Goal: Task Accomplishment & Management: Manage account settings

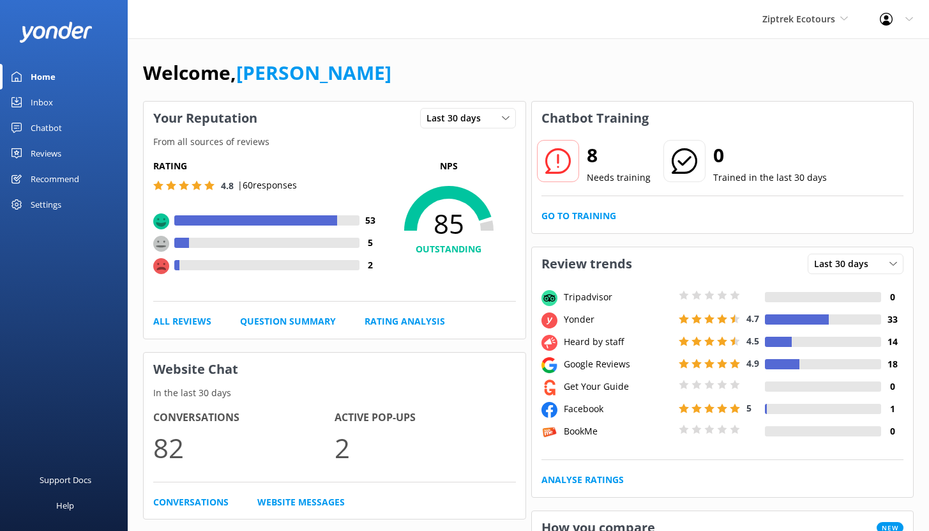
click at [40, 127] on div "Chatbot" at bounding box center [46, 128] width 31 height 26
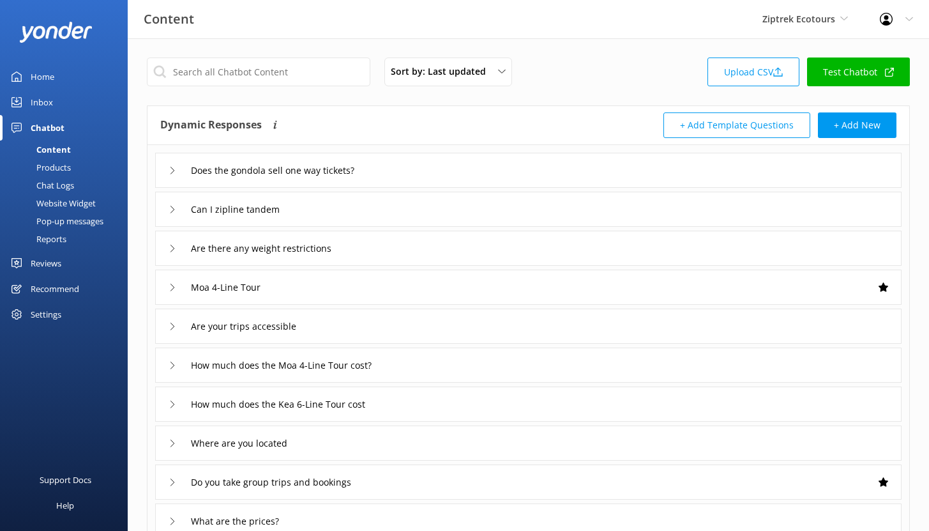
click at [45, 240] on div "Reports" at bounding box center [37, 239] width 59 height 18
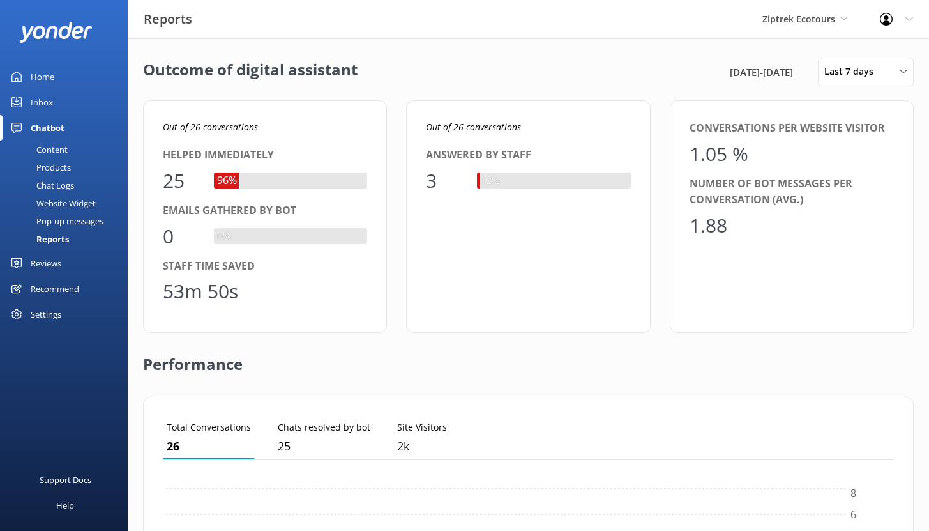
scroll to position [119, 722]
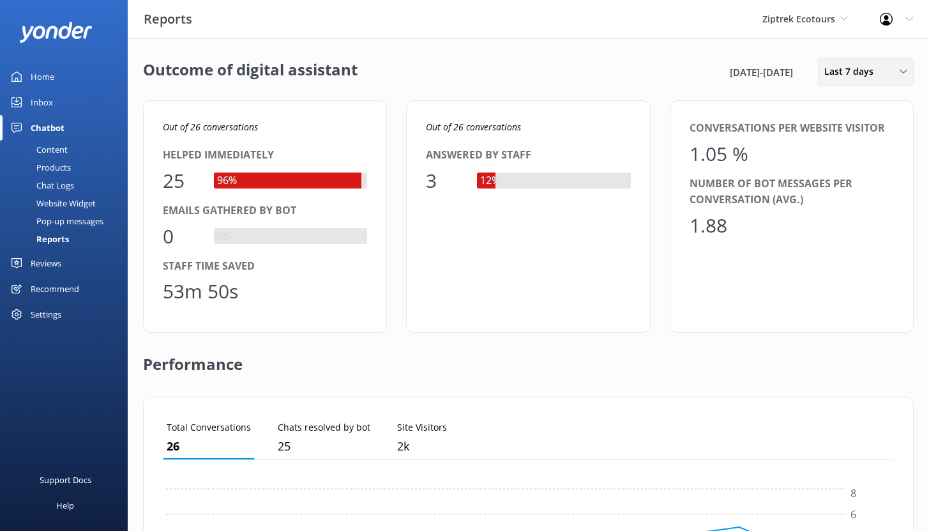
click at [872, 73] on span "Last 7 days" at bounding box center [852, 71] width 57 height 14
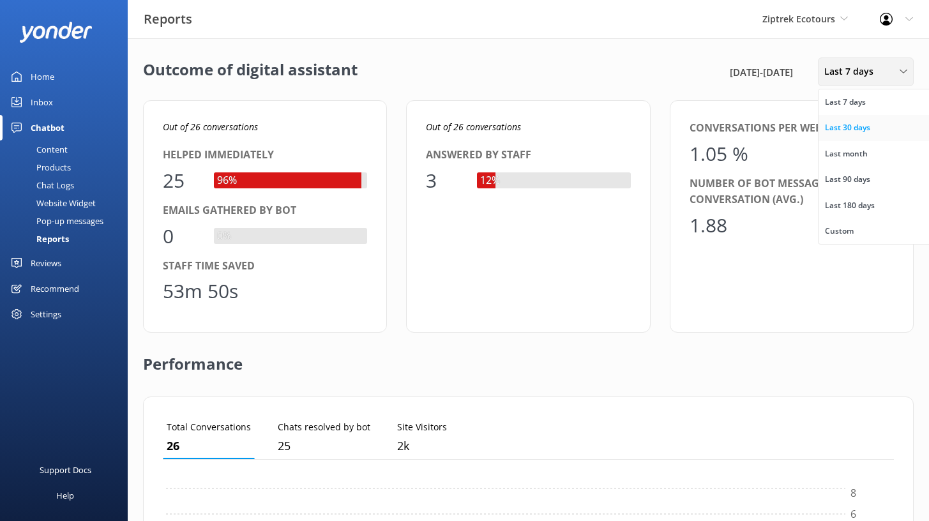
click at [852, 130] on div "Last 30 days" at bounding box center [847, 127] width 45 height 13
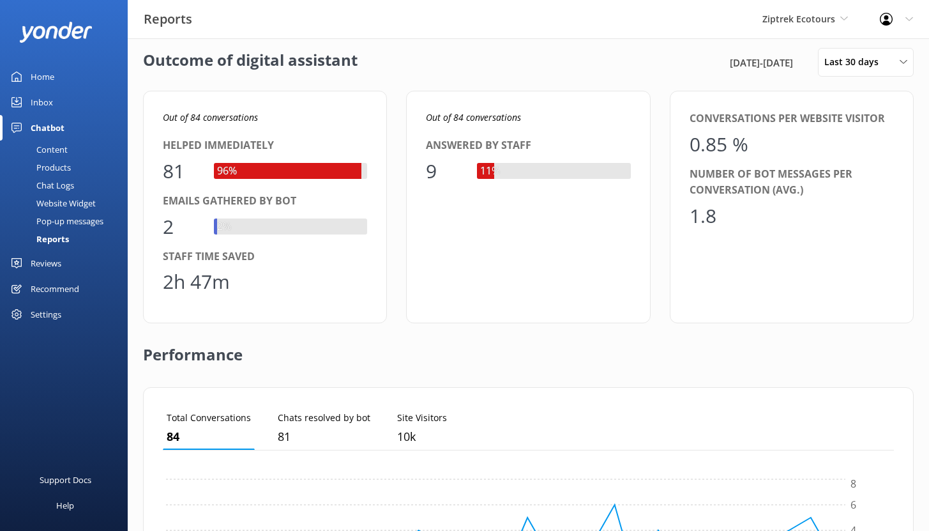
scroll to position [0, 0]
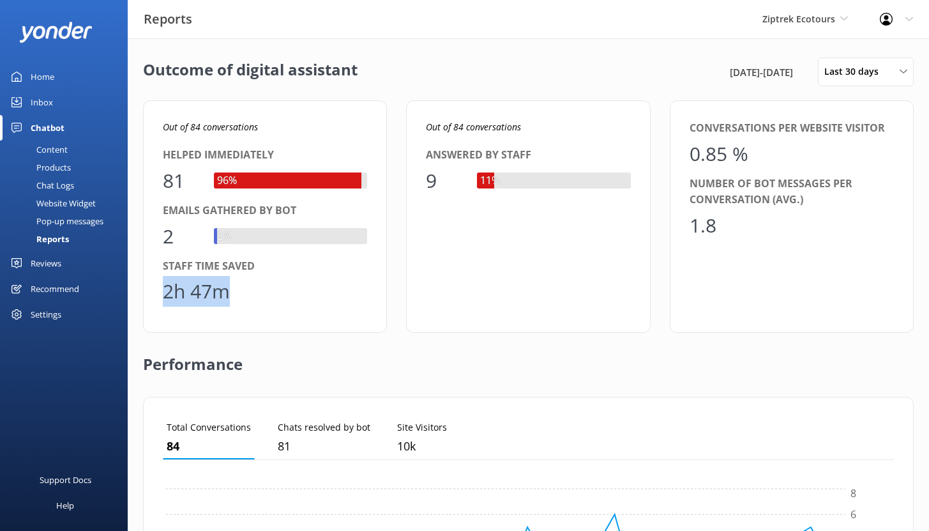
drag, startPoint x: 230, startPoint y: 297, endPoint x: 156, endPoint y: 291, distance: 73.7
click at [156, 292] on div "Out of 84 conversations Helped immediately 81 96% Emails gathered by bot 2 2% S…" at bounding box center [265, 216] width 244 height 232
drag, startPoint x: 163, startPoint y: 178, endPoint x: 192, endPoint y: 178, distance: 28.7
click at [192, 178] on div "81" at bounding box center [182, 180] width 38 height 31
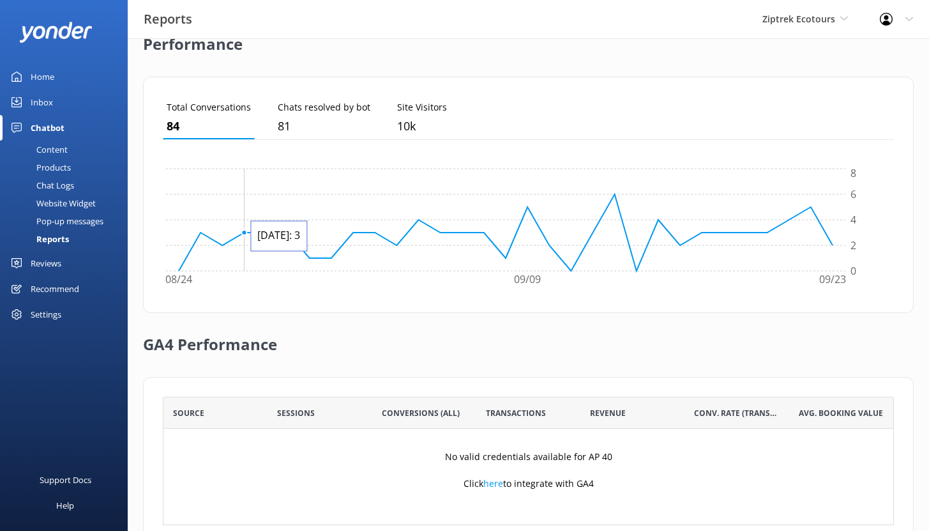
scroll to position [359, 0]
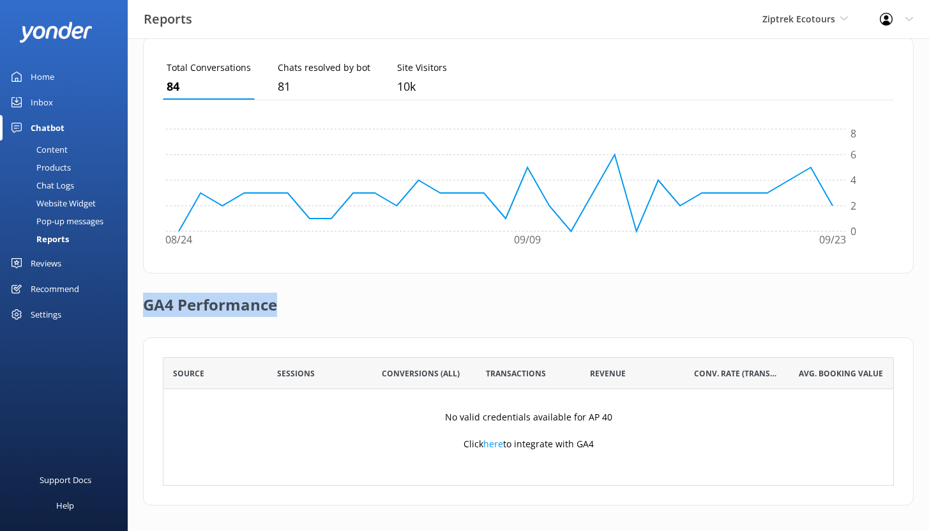
drag, startPoint x: 144, startPoint y: 305, endPoint x: 324, endPoint y: 305, distance: 180.7
click at [324, 305] on div "GA4 Performance" at bounding box center [528, 305] width 771 height 64
click at [50, 185] on div "Chat Logs" at bounding box center [41, 185] width 66 height 18
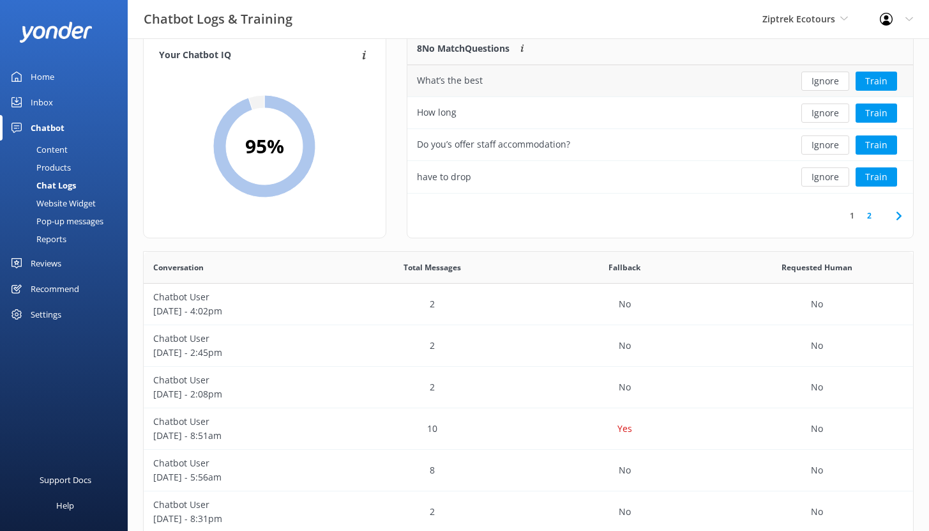
scroll to position [27, 0]
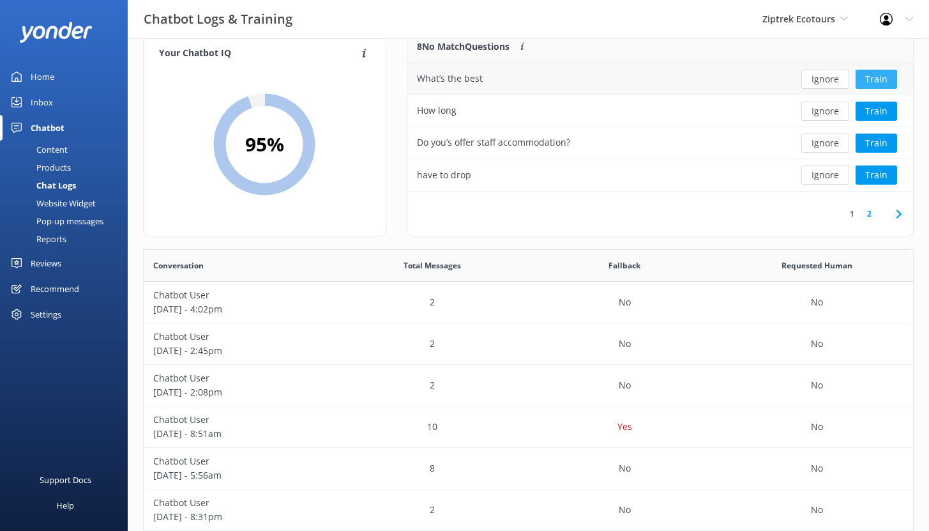
click at [876, 78] on button "Train" at bounding box center [877, 79] width 42 height 19
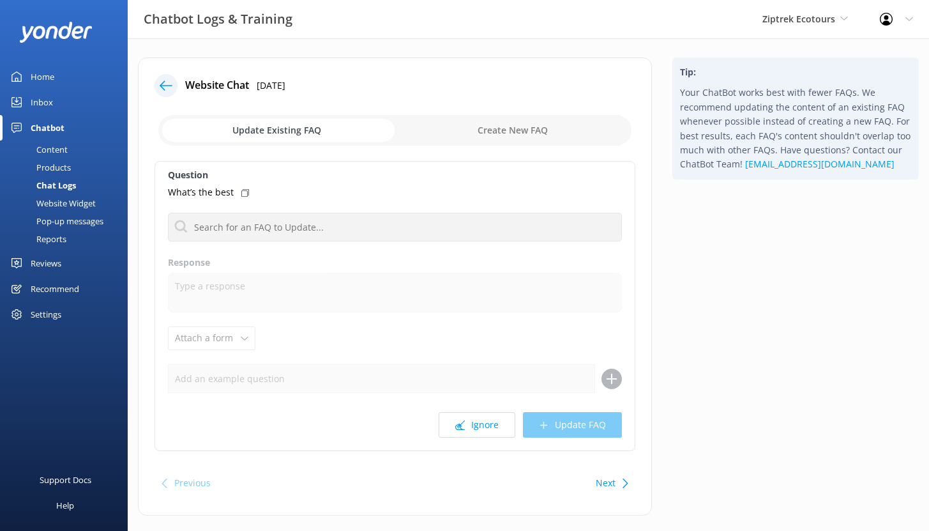
click at [513, 134] on input "checkbox" at bounding box center [394, 130] width 473 height 31
checkbox input "true"
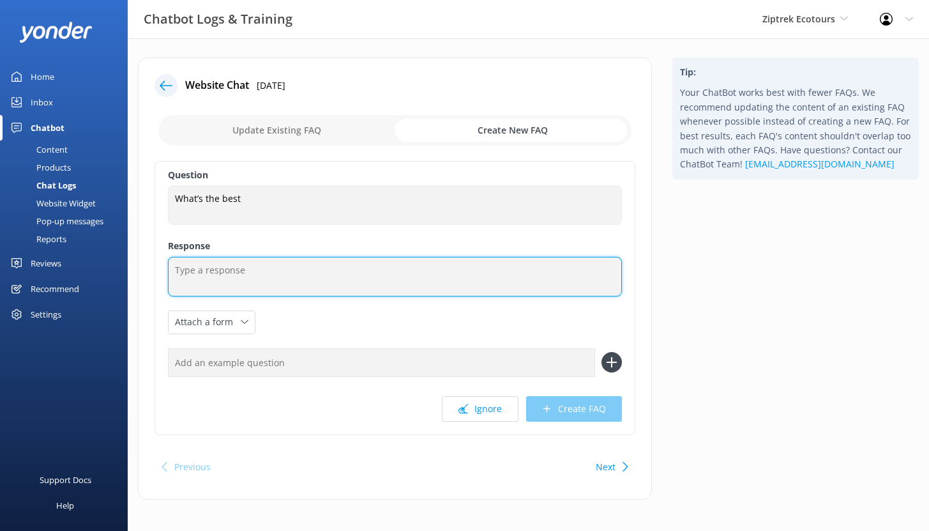
click at [196, 264] on textarea at bounding box center [395, 277] width 454 height 40
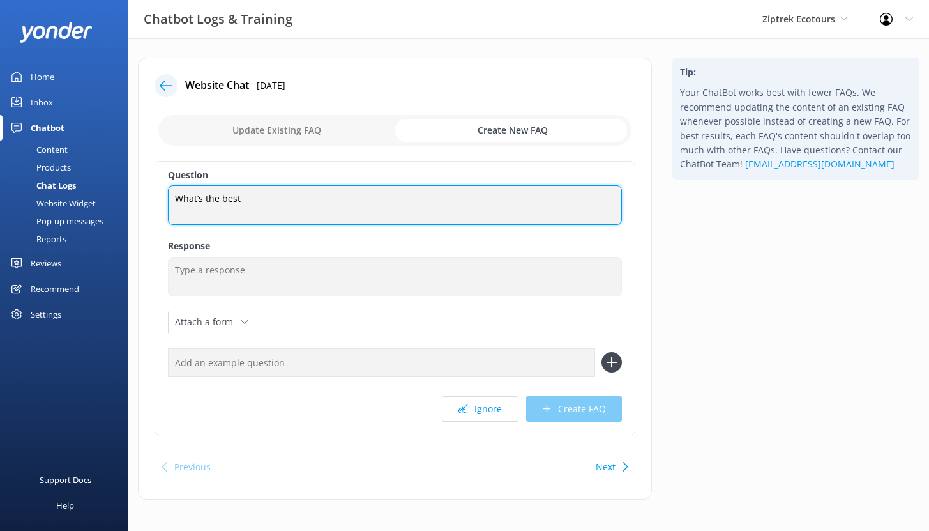
drag, startPoint x: 243, startPoint y: 197, endPoint x: 163, endPoint y: 197, distance: 79.2
click at [163, 197] on div "Question What’s the best What’s the best Response Attach a form Leave contact d…" at bounding box center [395, 298] width 481 height 274
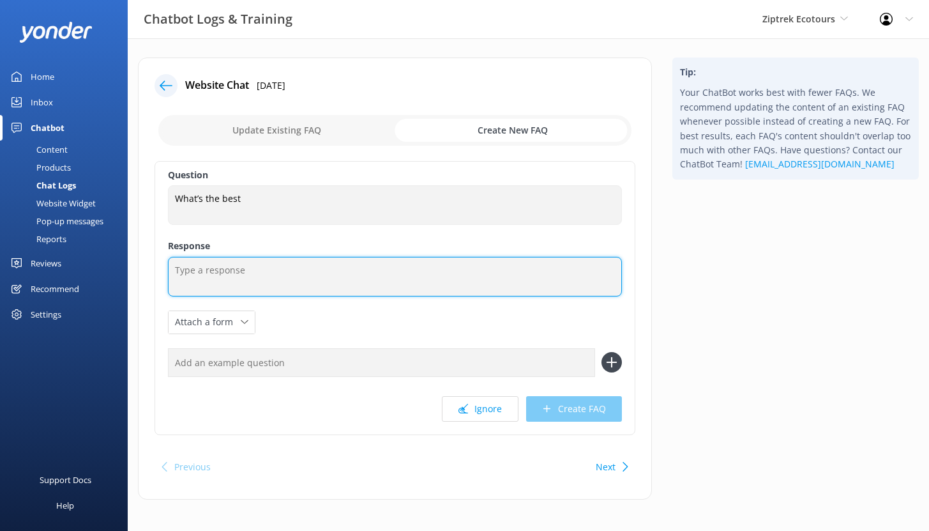
click at [200, 266] on textarea at bounding box center [395, 277] width 454 height 40
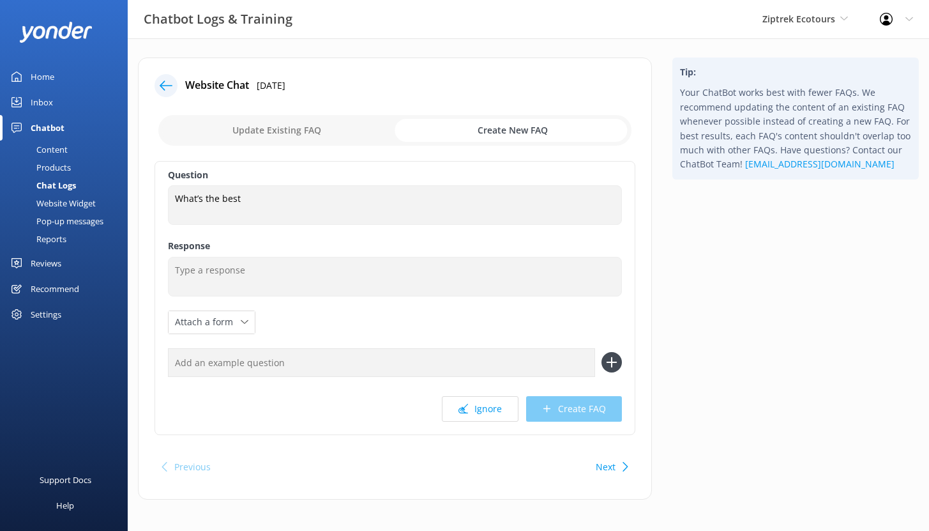
click at [160, 84] on icon at bounding box center [166, 85] width 13 height 13
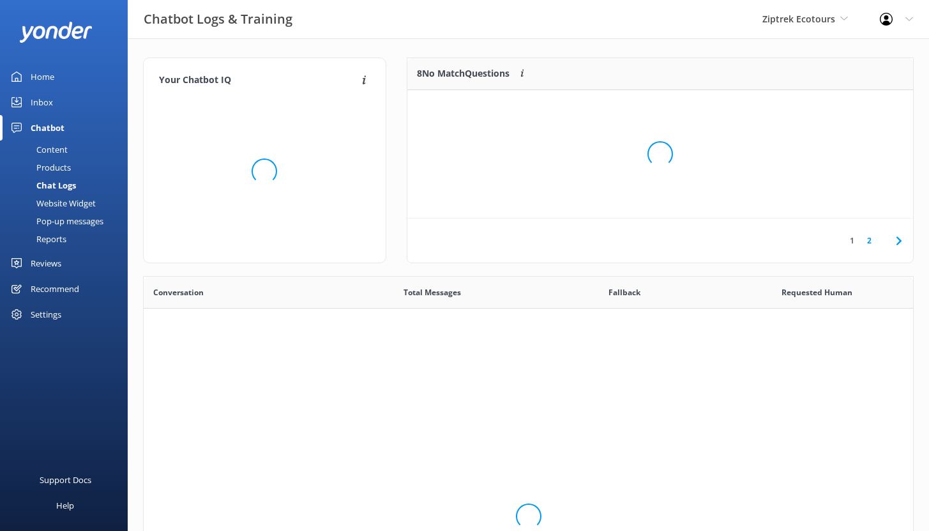
scroll to position [438, 760]
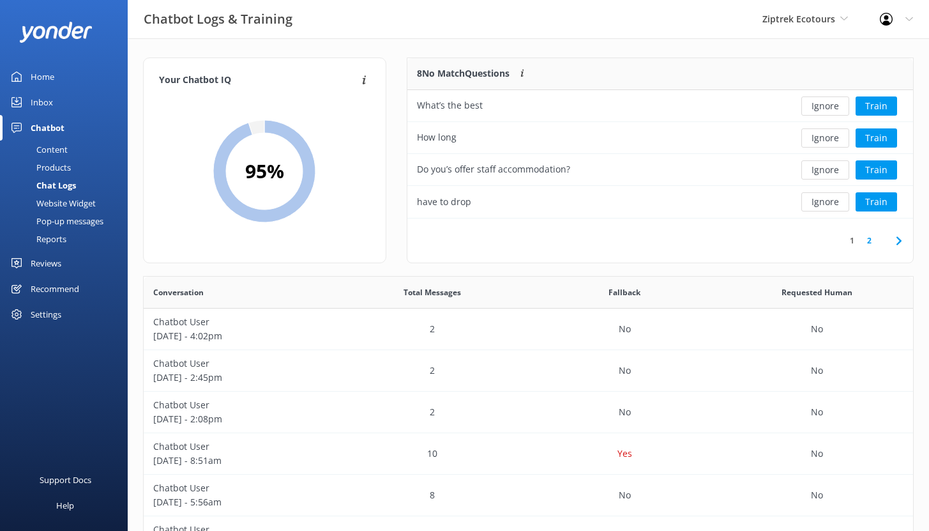
click at [47, 103] on div "Inbox" at bounding box center [42, 102] width 22 height 26
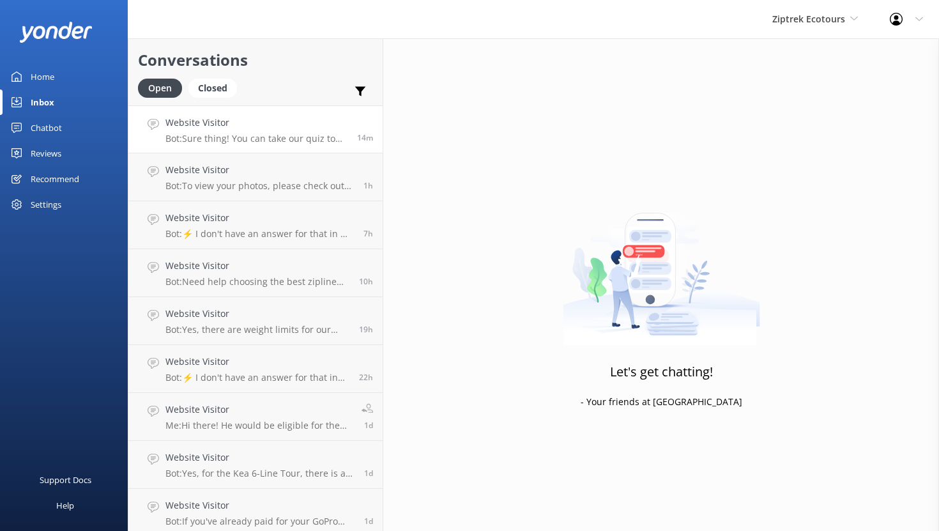
click at [250, 129] on h4 "Website Visitor" at bounding box center [256, 123] width 182 height 14
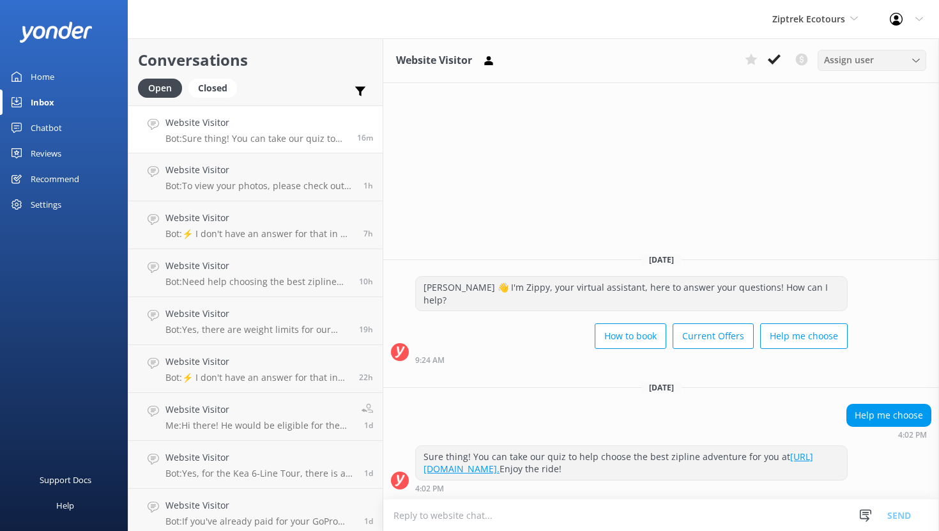
click at [877, 64] on div "Assign user" at bounding box center [871, 60] width 102 height 14
click at [61, 151] on div "Reviews" at bounding box center [46, 153] width 31 height 26
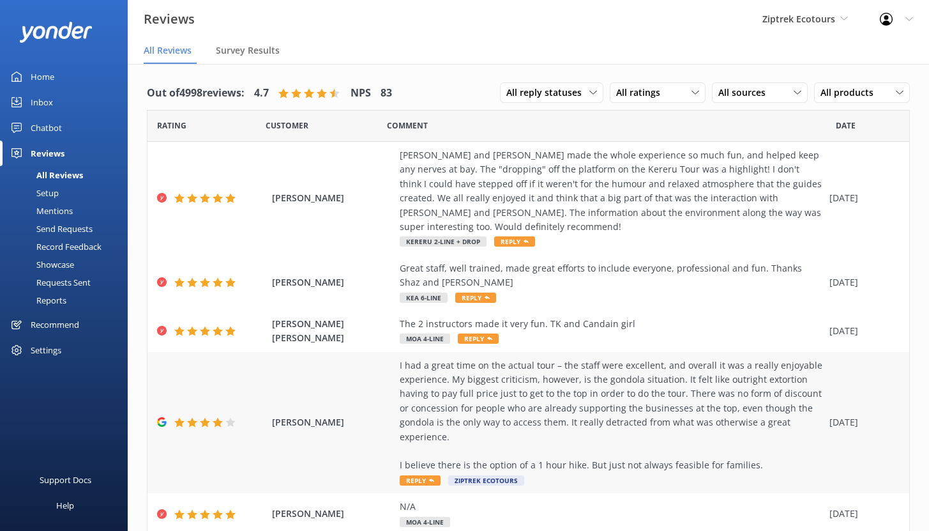
click at [497, 381] on div "I had a great time on the actual tour – the staff were excellent, and overall i…" at bounding box center [611, 415] width 423 height 114
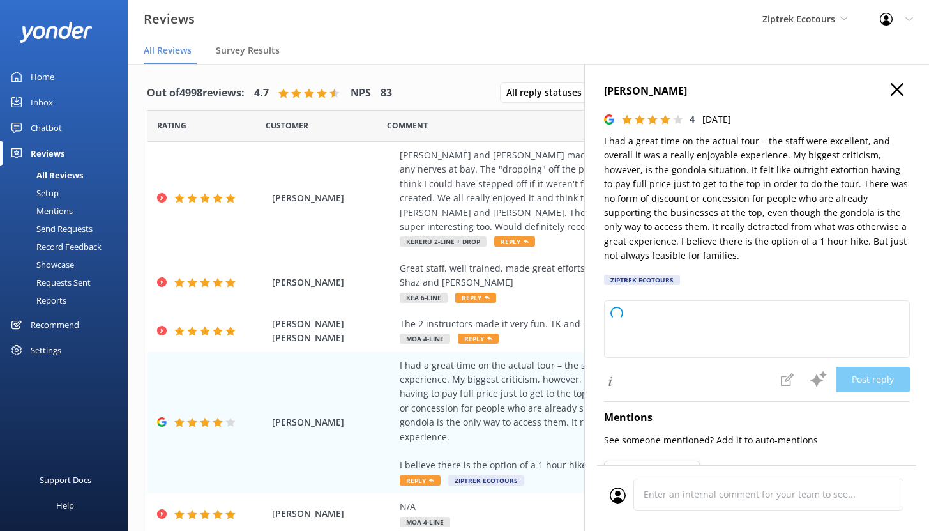
type textarea "Kia ora, Thank you so much for sharing your feedback with us! We’re delighted t…"
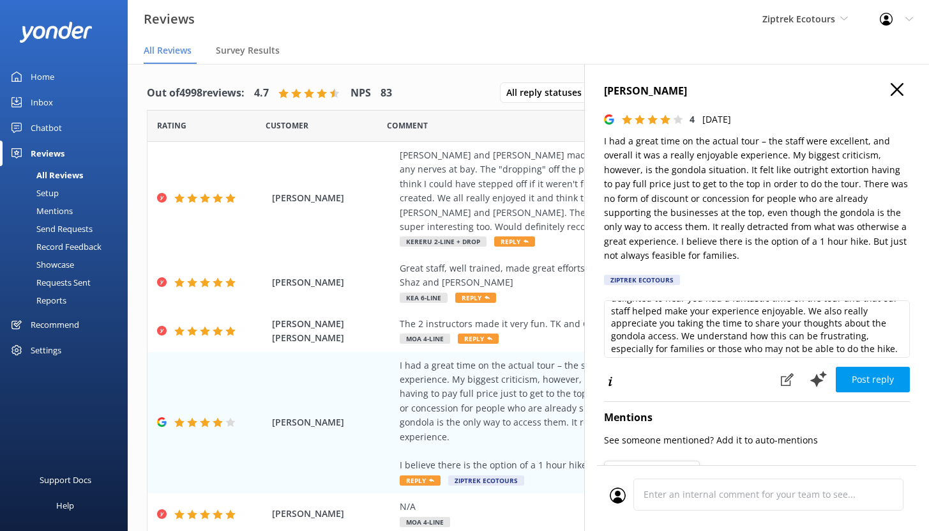
scroll to position [103, 0]
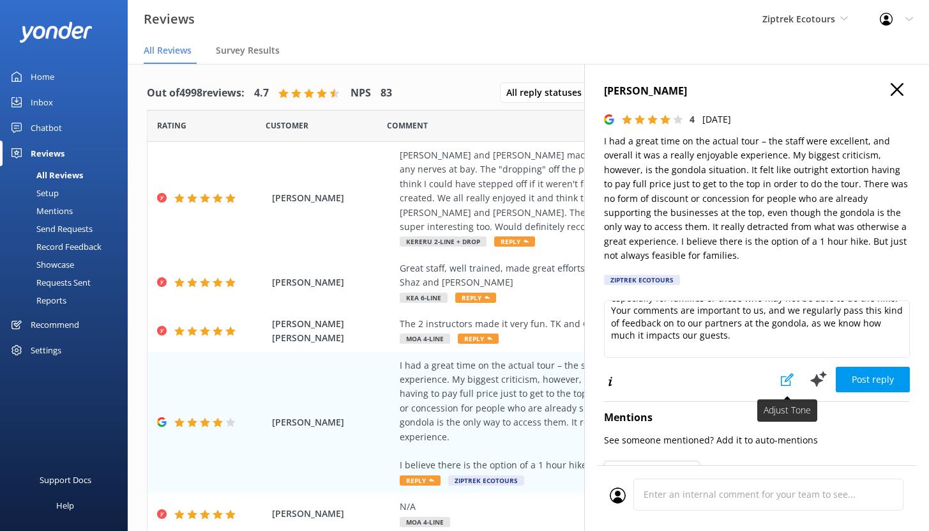
click at [781, 384] on icon at bounding box center [787, 379] width 13 height 13
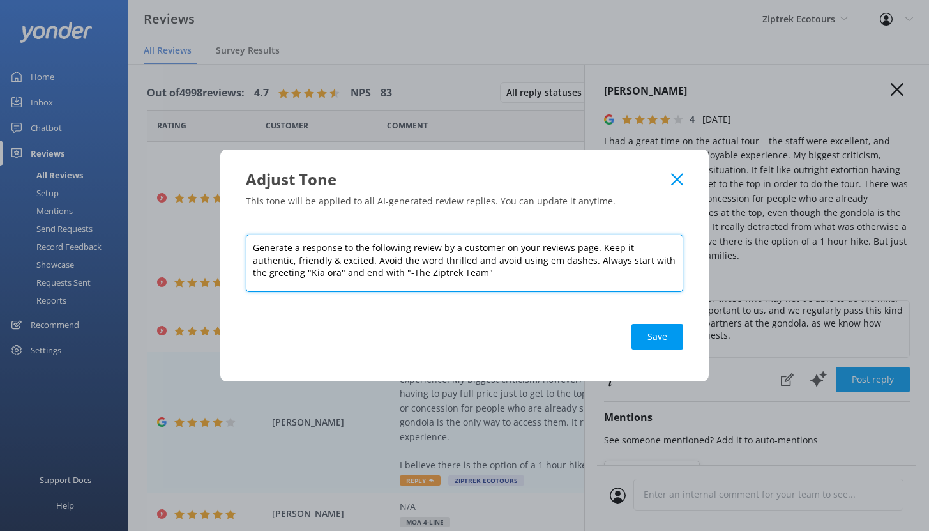
drag, startPoint x: 594, startPoint y: 245, endPoint x: 670, endPoint y: 269, distance: 80.2
click at [670, 269] on textarea "Generate a response to the following review by a customer on your reviews page.…" at bounding box center [464, 262] width 437 height 57
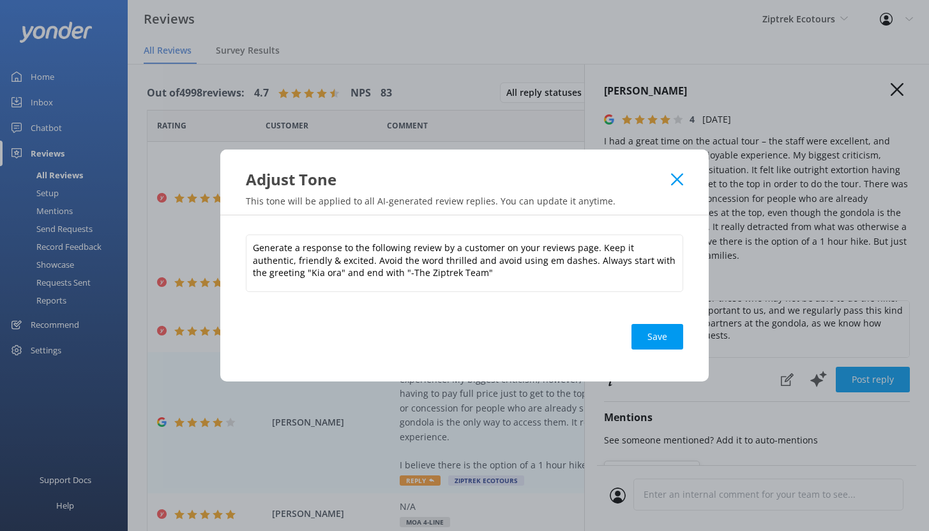
click at [678, 181] on use at bounding box center [677, 179] width 12 height 12
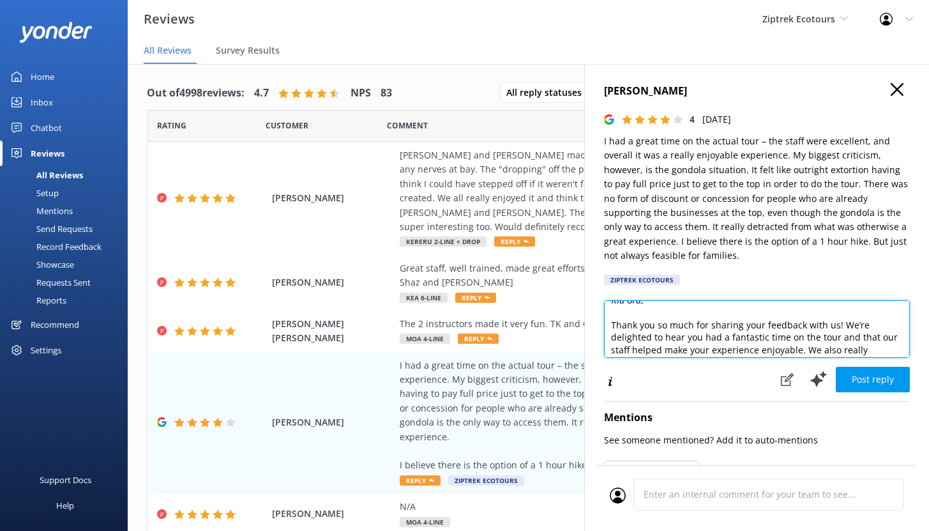
scroll to position [0, 0]
drag, startPoint x: 775, startPoint y: 337, endPoint x: 621, endPoint y: 331, distance: 154.0
click at [621, 331] on textarea "Kia ora, Thank you so much for sharing your feedback with us! We’re delighted t…" at bounding box center [757, 328] width 306 height 57
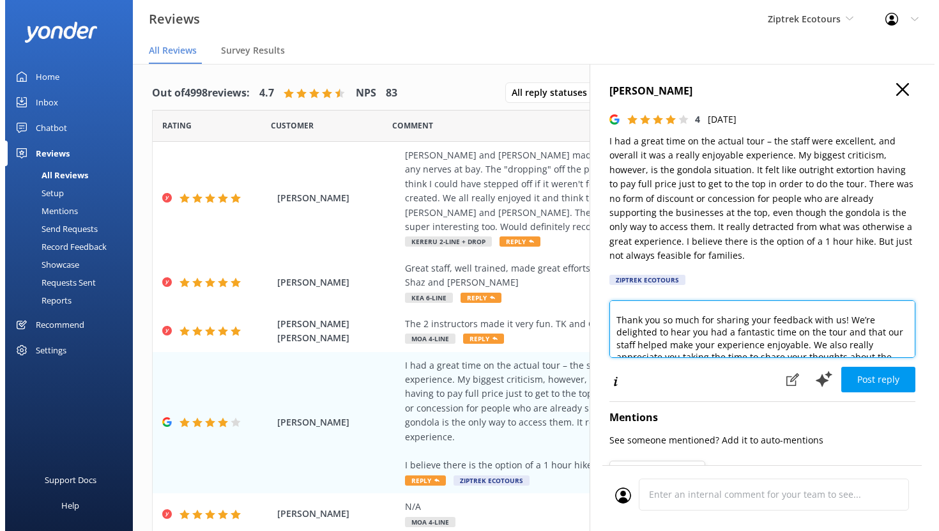
scroll to position [40, 0]
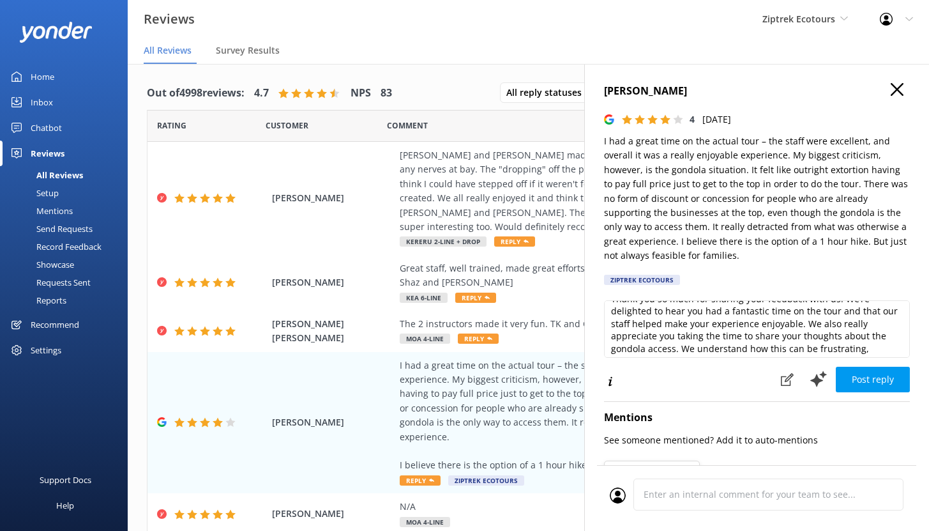
click at [677, 209] on p "I had a great time on the actual tour – the staff were excellent, and overall i…" at bounding box center [757, 198] width 306 height 129
click at [891, 86] on use "button" at bounding box center [897, 89] width 13 height 13
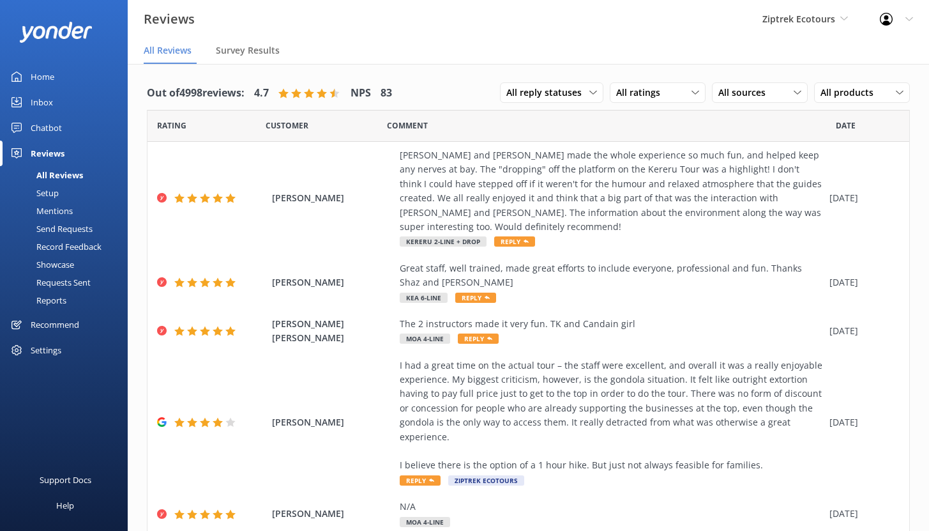
click at [57, 208] on div "Mentions" at bounding box center [40, 211] width 65 height 18
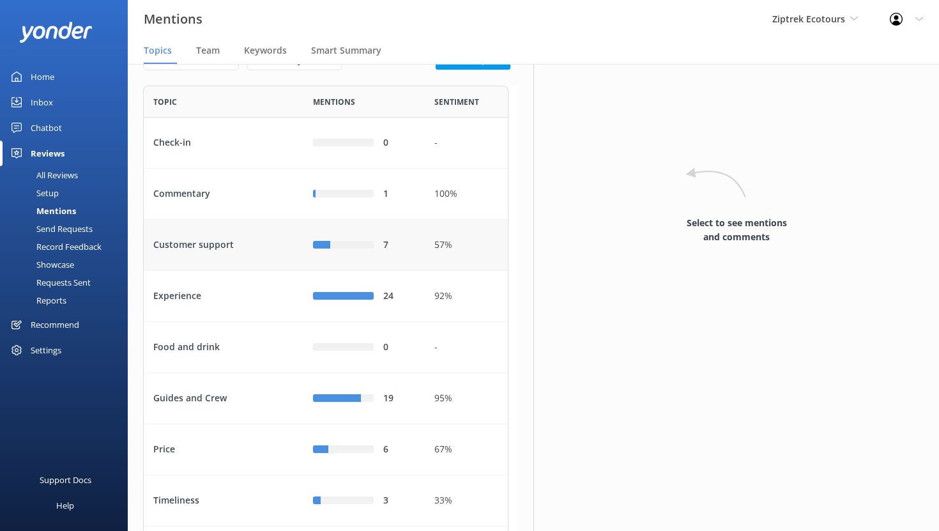
scroll to position [34, 0]
click at [276, 269] on div "Customer support" at bounding box center [224, 243] width 160 height 51
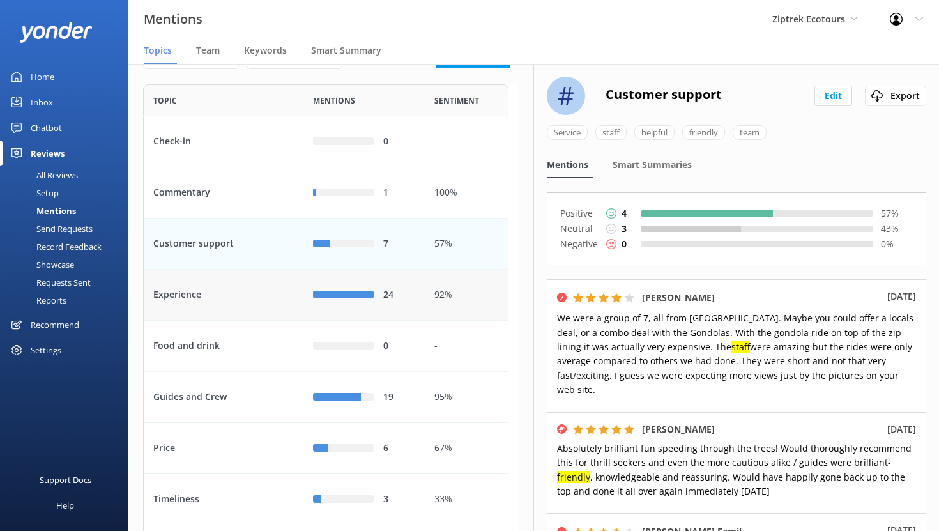
click at [248, 321] on div "Experience" at bounding box center [224, 294] width 160 height 51
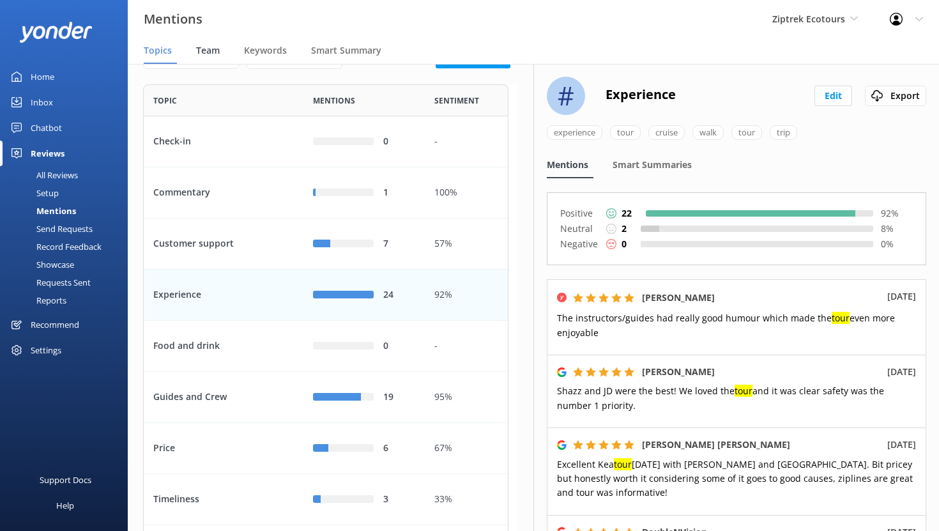
click at [207, 51] on span "Team" at bounding box center [208, 50] width 24 height 13
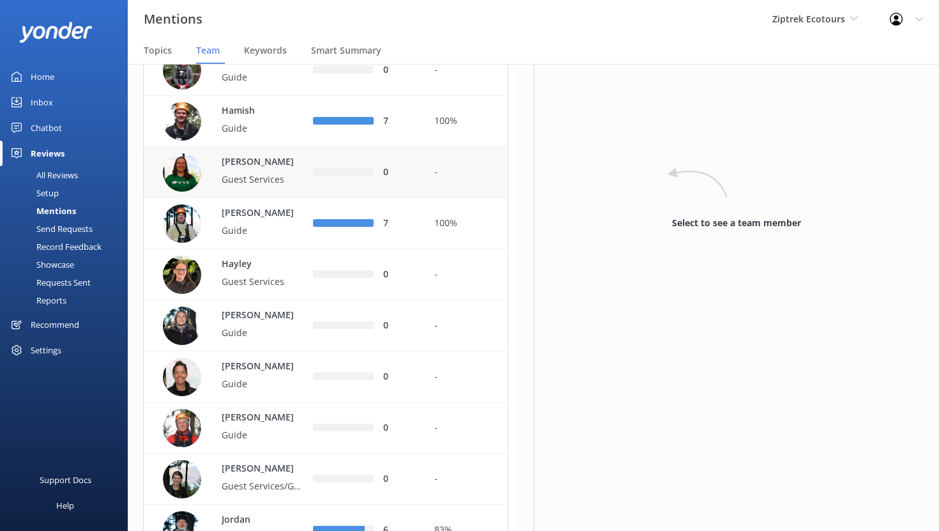
scroll to position [318, 0]
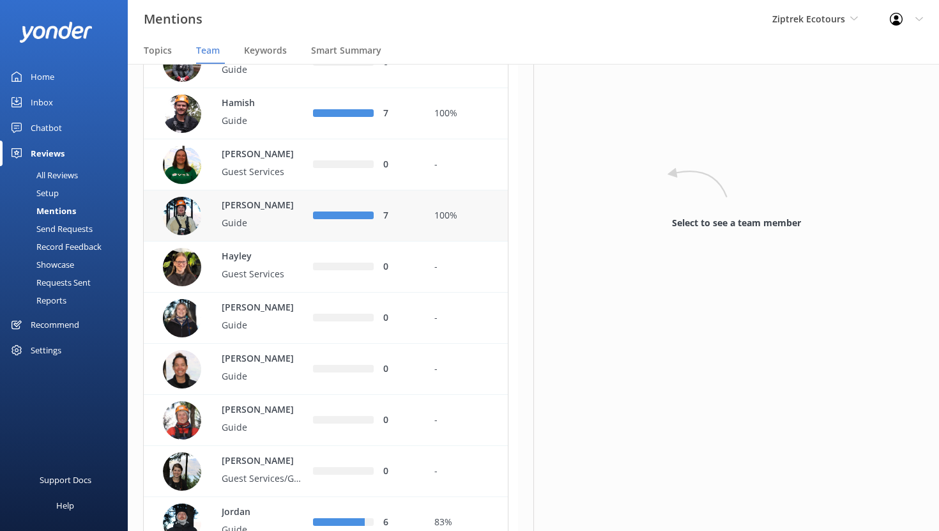
click at [269, 230] on p "Guide" at bounding box center [263, 223] width 83 height 14
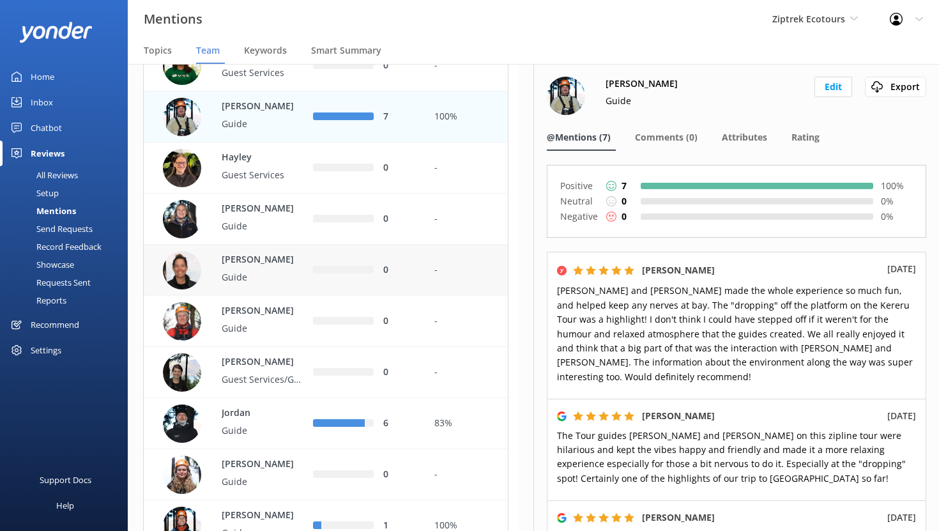
scroll to position [471, 0]
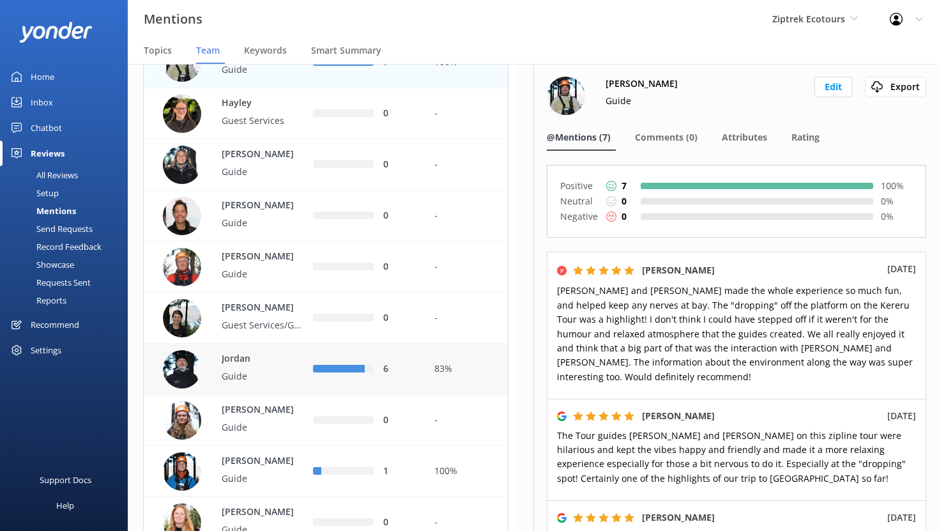
click at [279, 383] on p "Guide" at bounding box center [263, 376] width 83 height 14
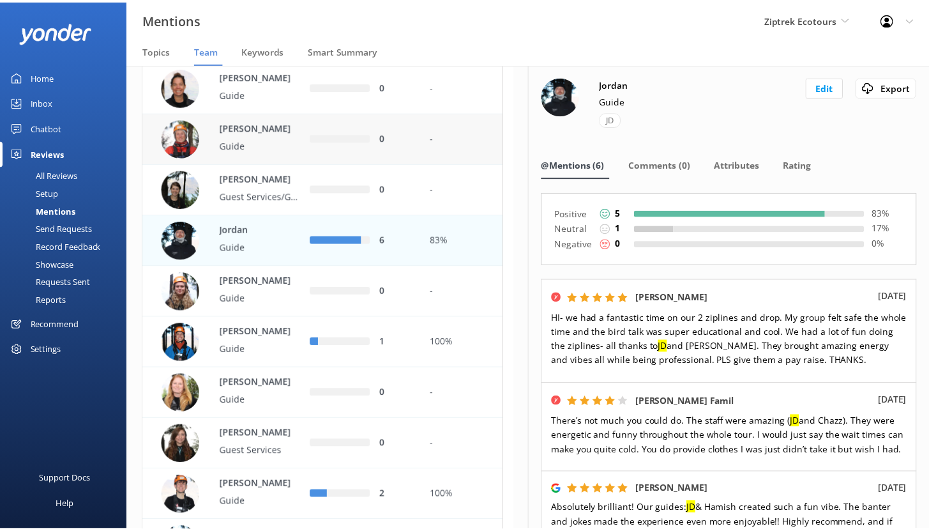
scroll to position [622, 0]
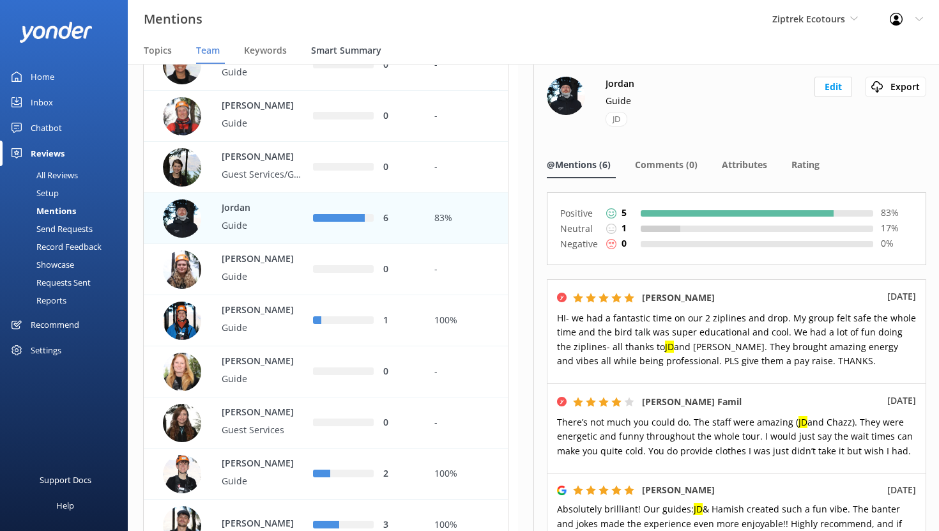
click at [336, 49] on span "Smart Summary" at bounding box center [346, 50] width 70 height 13
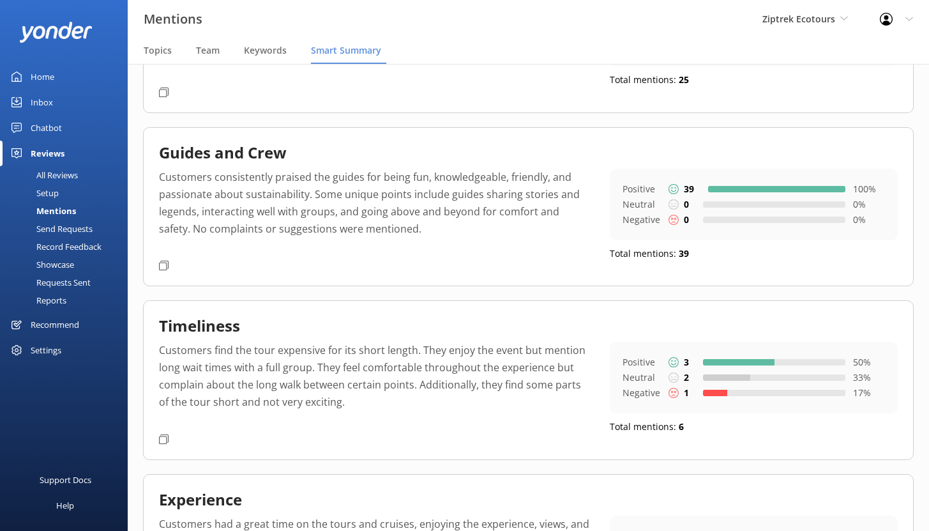
scroll to position [175, 0]
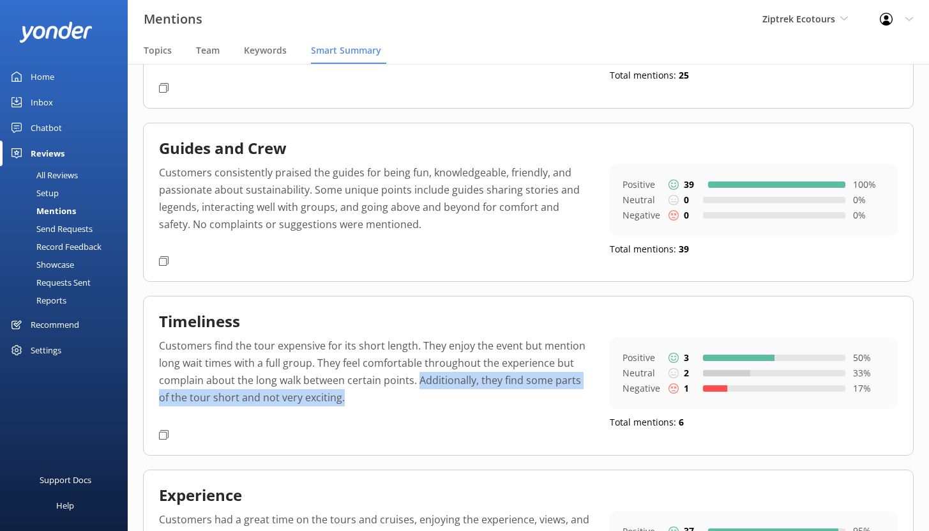
drag, startPoint x: 416, startPoint y: 380, endPoint x: 494, endPoint y: 414, distance: 84.3
click at [494, 414] on p "Customers find the tour expensive for its short length. They enjoy the event bu…" at bounding box center [375, 380] width 432 height 87
click at [47, 155] on div "Reviews" at bounding box center [48, 153] width 34 height 26
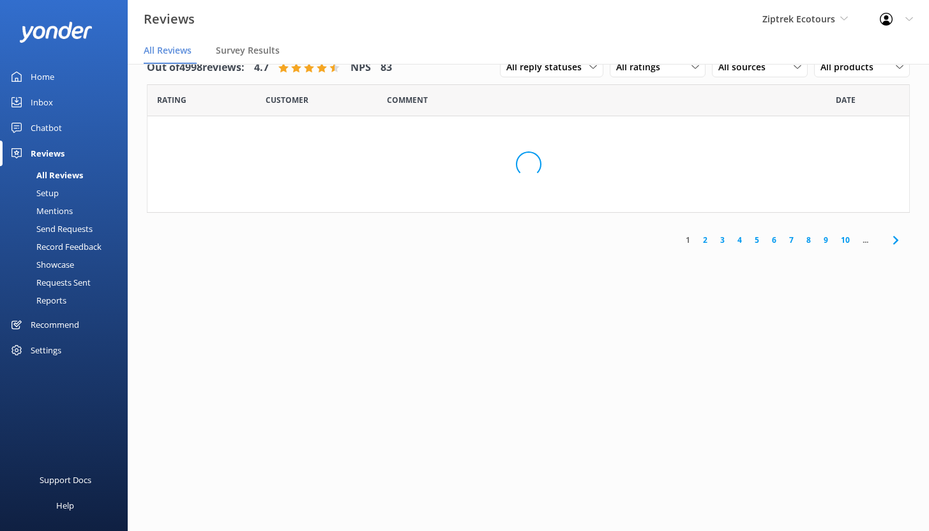
scroll to position [26, 0]
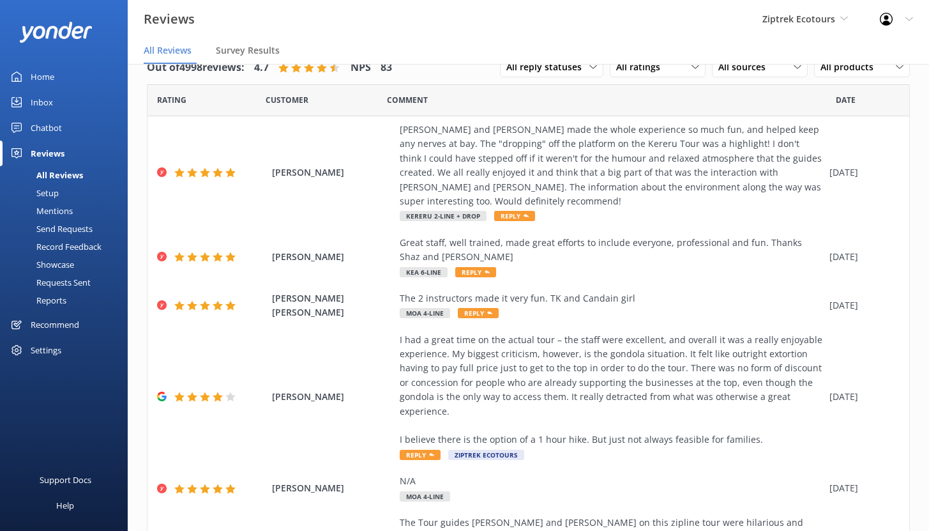
click at [52, 324] on div "Recommend" at bounding box center [55, 325] width 49 height 26
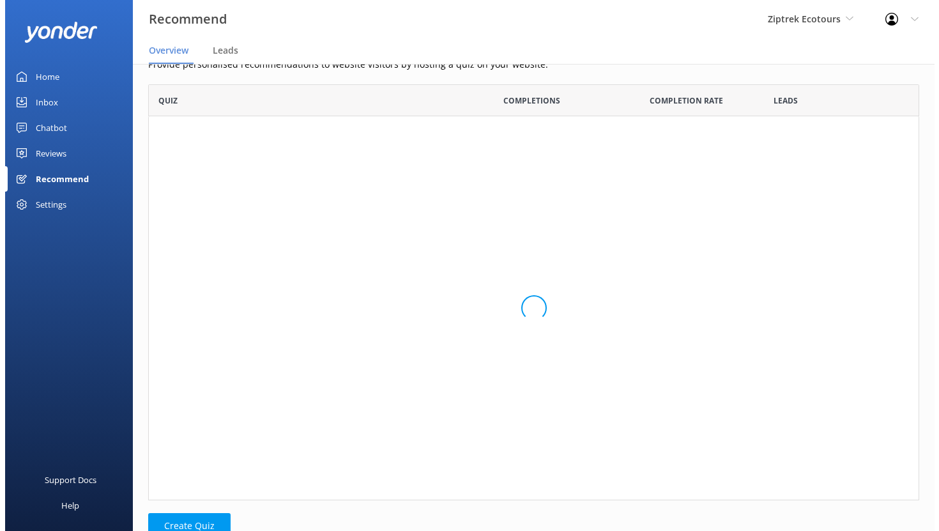
scroll to position [10, 10]
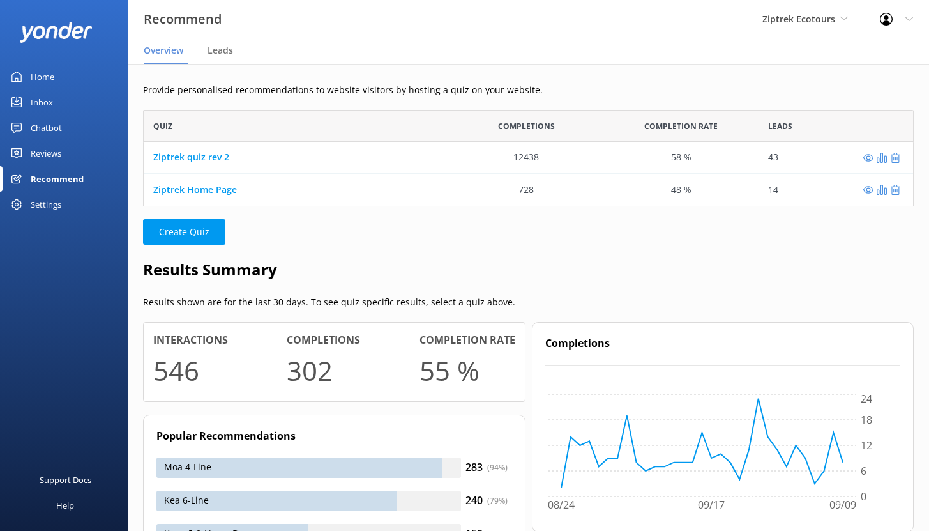
click at [48, 150] on div "Reviews" at bounding box center [46, 153] width 31 height 26
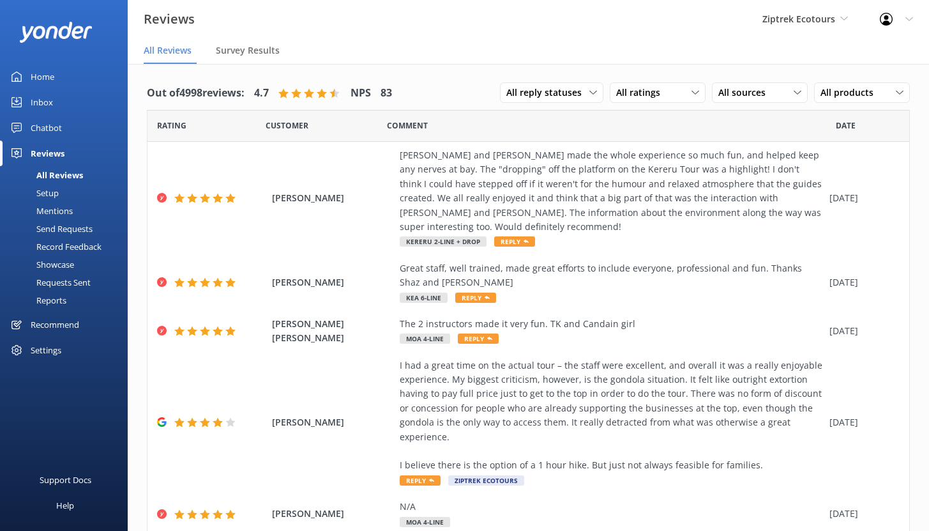
click at [49, 190] on div "Setup" at bounding box center [33, 193] width 51 height 18
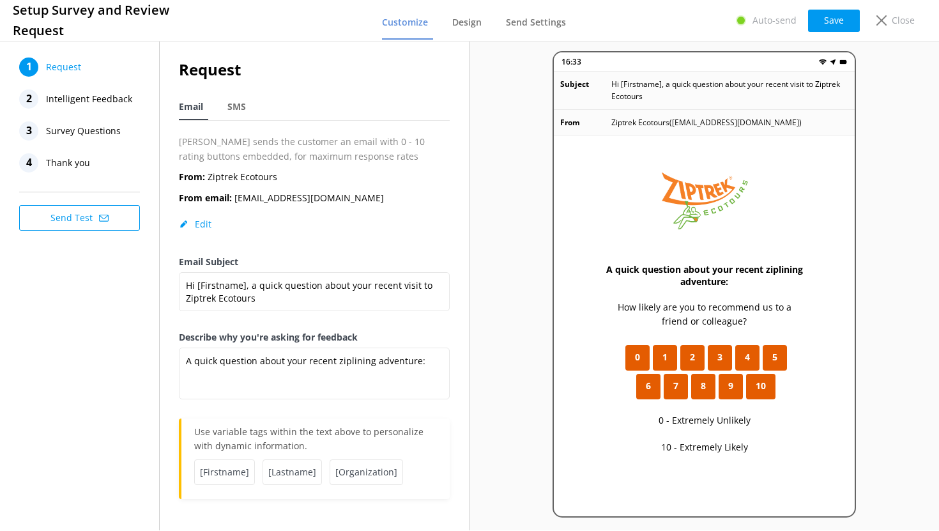
click at [102, 99] on span "Intelligent Feedback" at bounding box center [89, 98] width 86 height 19
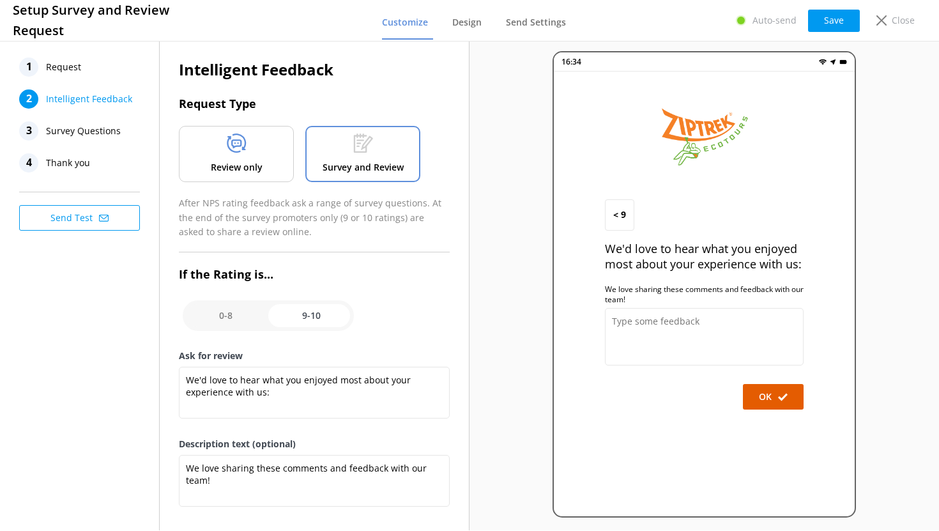
click at [213, 140] on div "Review only" at bounding box center [236, 154] width 115 height 56
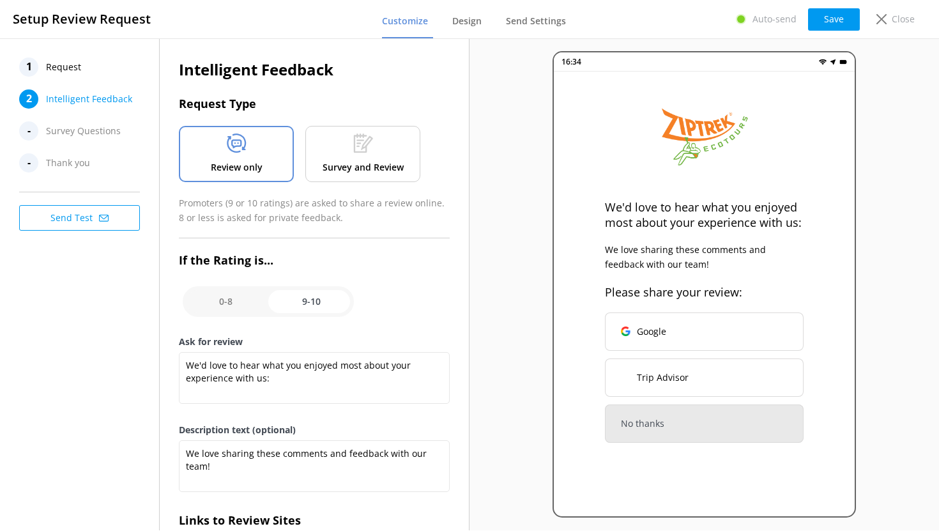
click at [239, 300] on input "checkbox" at bounding box center [268, 301] width 171 height 31
checkbox input "false"
type textarea "What could have made your experience with us more enjoyable?"
type textarea "Your feedback is important to help us improve"
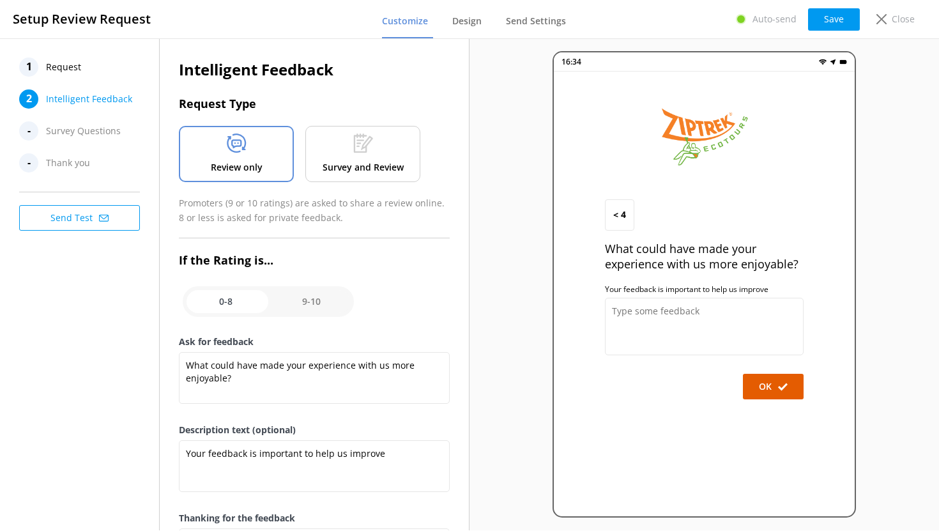
click at [92, 74] on div "1 Request" at bounding box center [83, 66] width 128 height 19
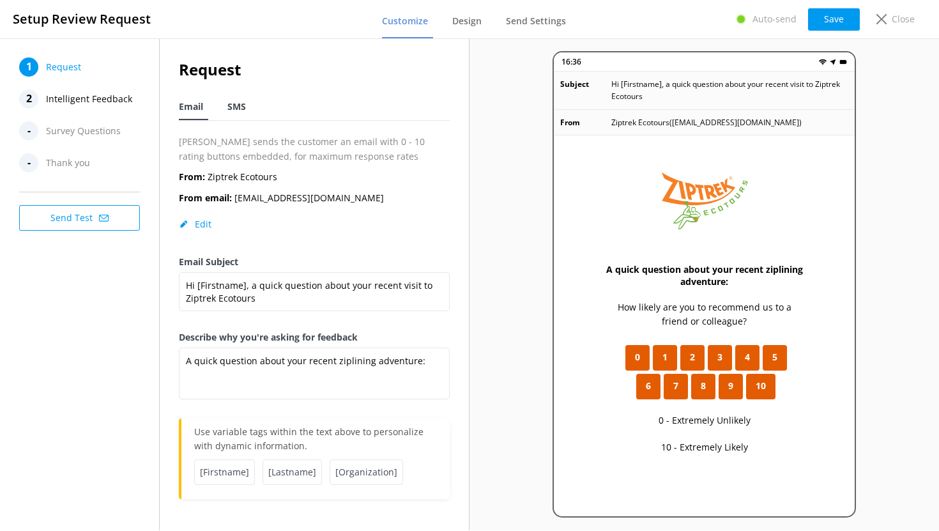
click at [236, 107] on span "SMS" at bounding box center [236, 106] width 19 height 13
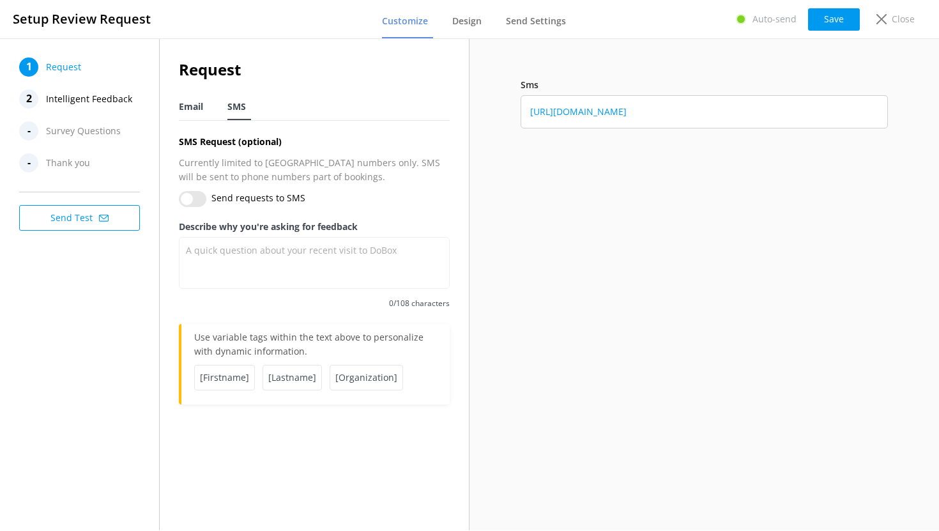
click at [193, 110] on span "Email" at bounding box center [191, 106] width 24 height 13
type textarea "A quick question about your recent ziplining adventure:"
